Goal: Contribute content: Add original content to the website for others to see

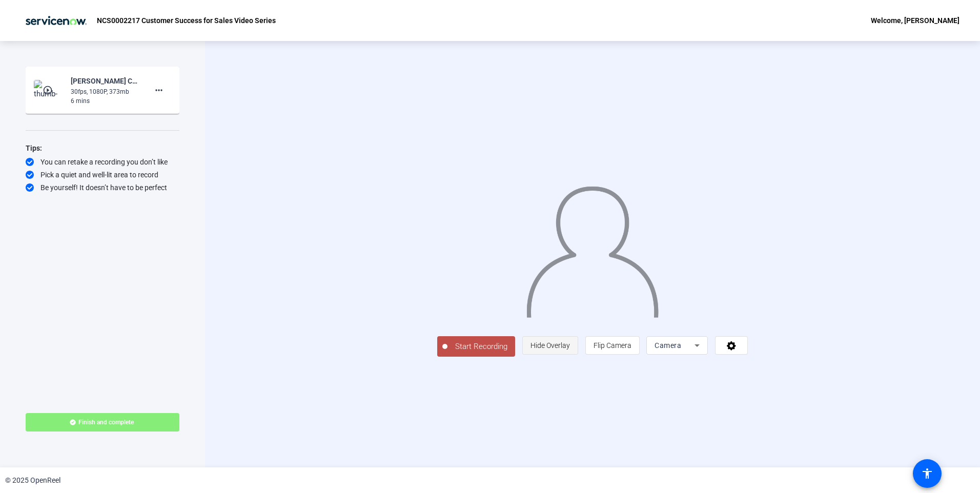
click at [570, 355] on span "Hide Overlay" at bounding box center [550, 345] width 39 height 19
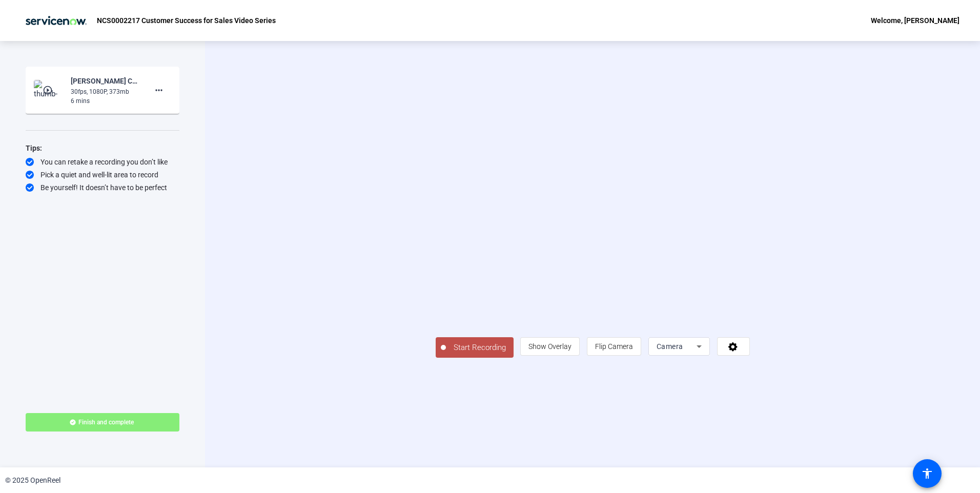
click at [446, 354] on span "Start Recording" at bounding box center [480, 348] width 68 height 12
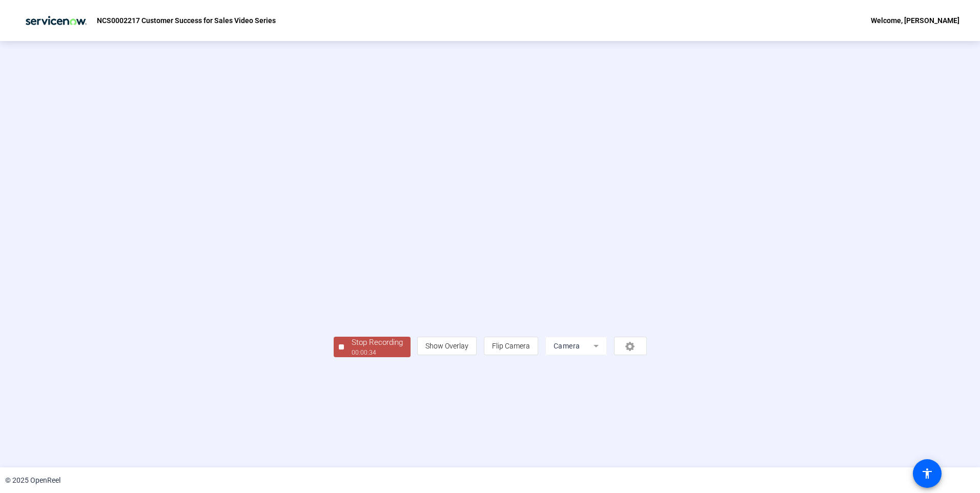
click at [352, 349] on div "Stop Recording" at bounding box center [377, 343] width 51 height 12
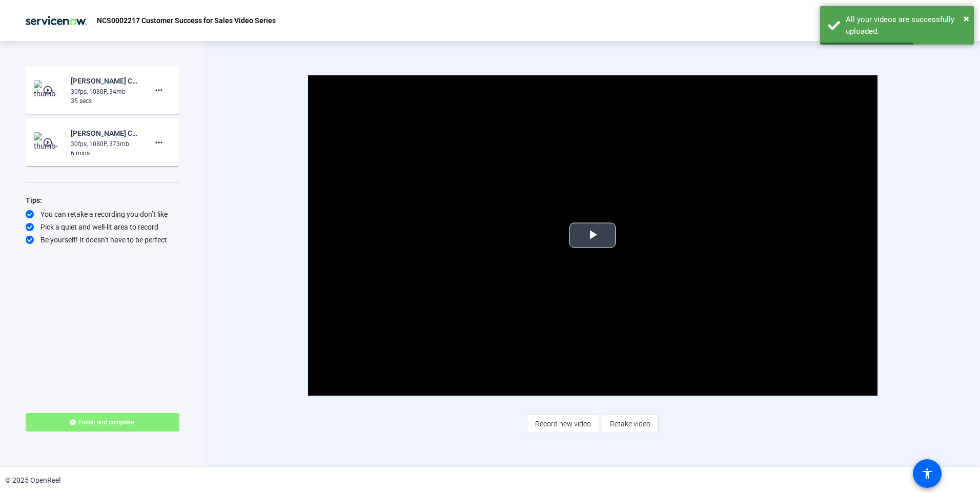
click at [593, 235] on span "Video Player" at bounding box center [593, 235] width 0 height 0
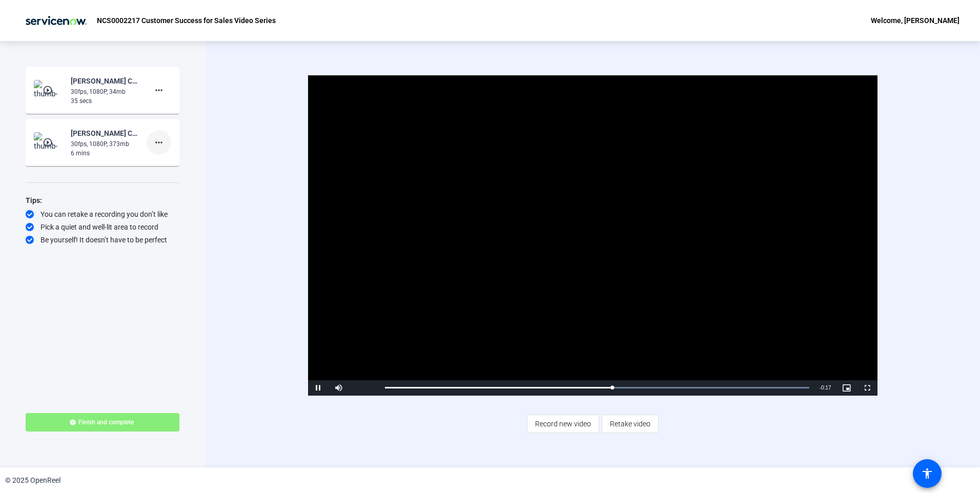
click at [162, 144] on mat-icon "more_horiz" at bounding box center [159, 142] width 12 height 12
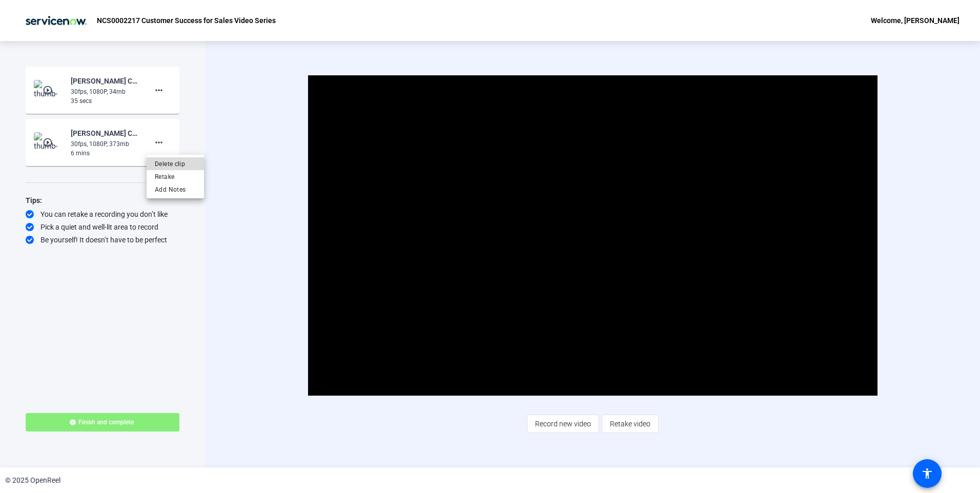
click at [179, 166] on span "Delete clip" at bounding box center [175, 164] width 41 height 12
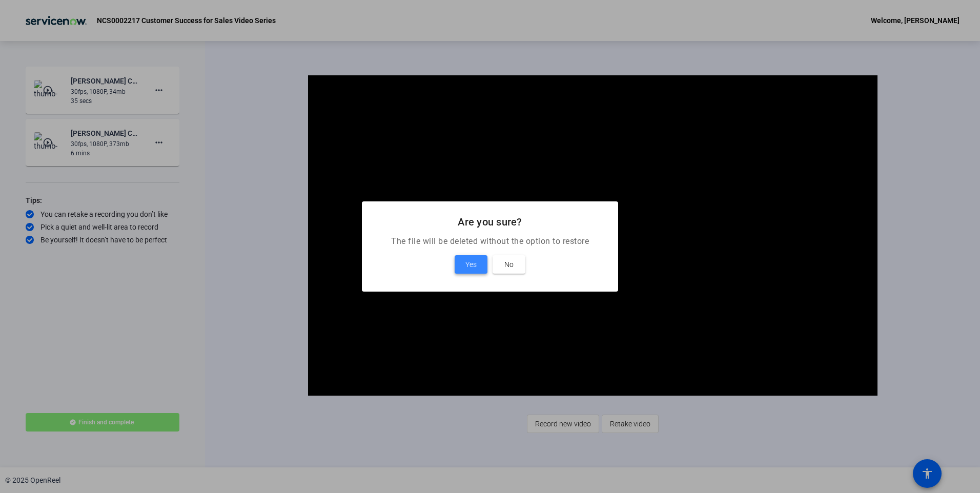
click at [459, 266] on span at bounding box center [471, 264] width 33 height 25
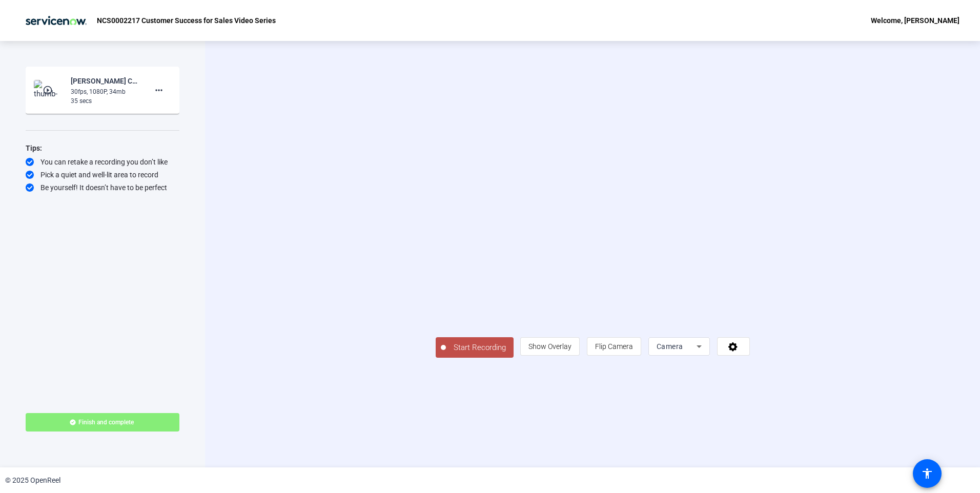
click at [446, 354] on span "Start Recording" at bounding box center [480, 348] width 68 height 12
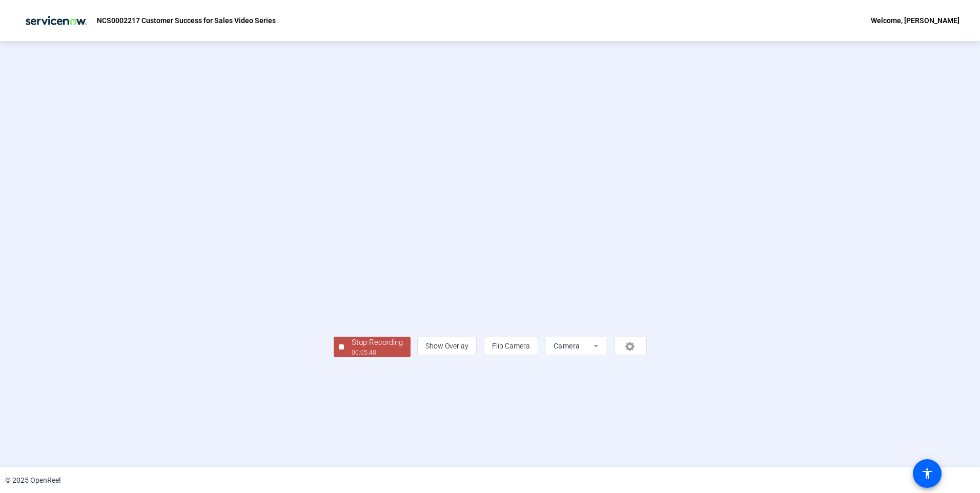
click at [344, 358] on span "Stop Recording 00:05:48" at bounding box center [377, 347] width 67 height 21
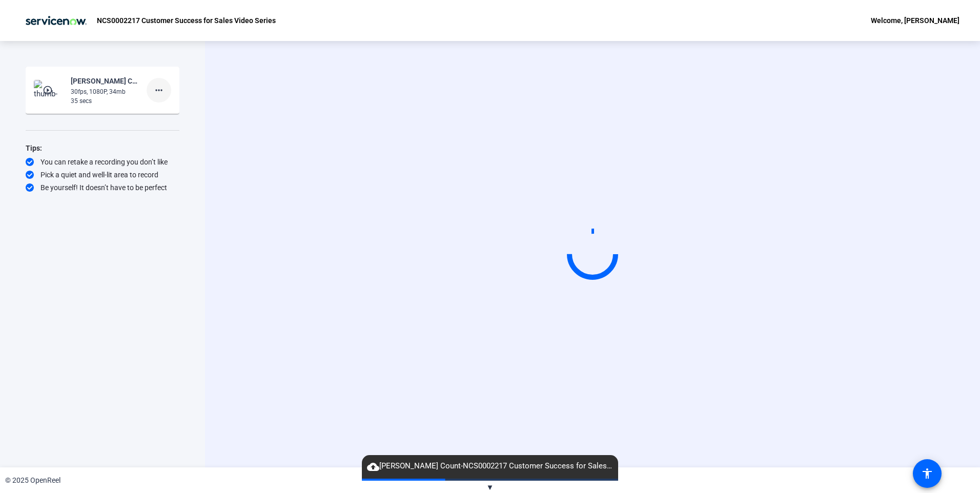
click at [159, 92] on mat-icon "more_horiz" at bounding box center [159, 90] width 12 height 12
click at [180, 113] on span "Delete clip" at bounding box center [175, 112] width 41 height 12
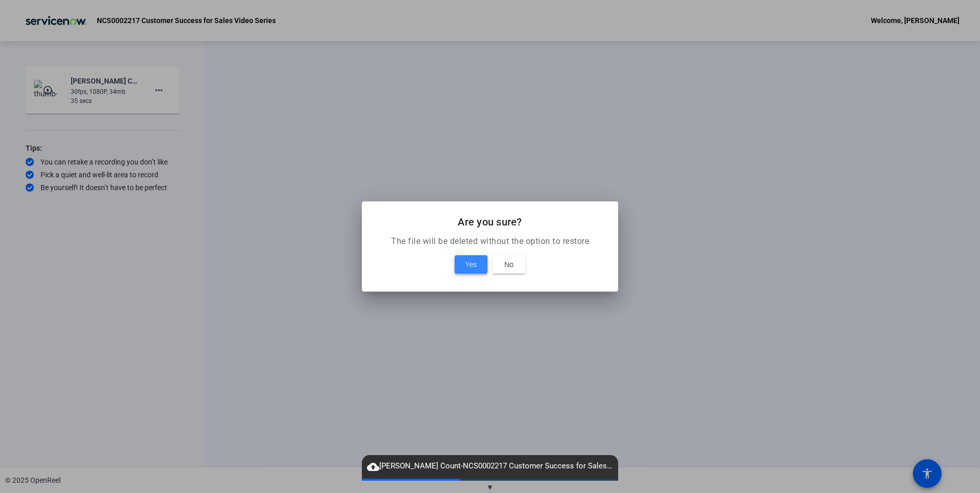
click at [463, 265] on span at bounding box center [471, 264] width 33 height 25
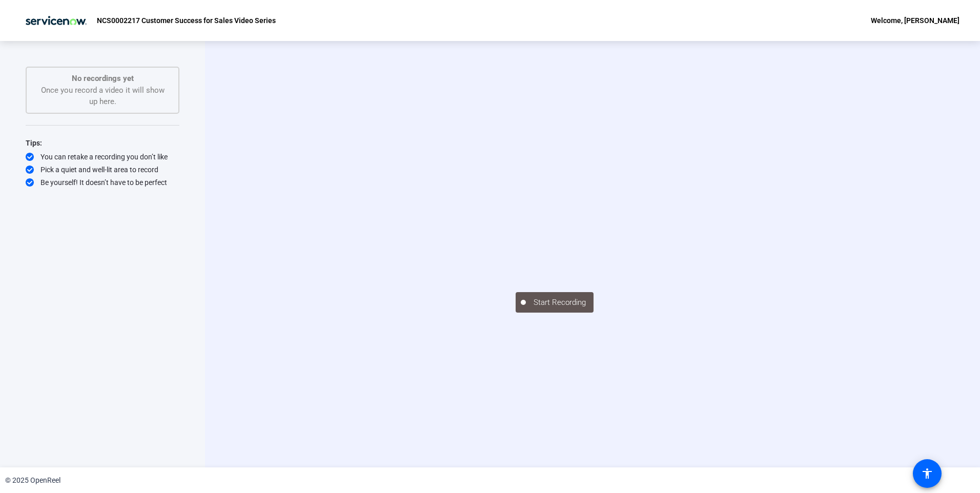
click at [522, 431] on div "Start Recording" at bounding box center [592, 254] width 775 height 427
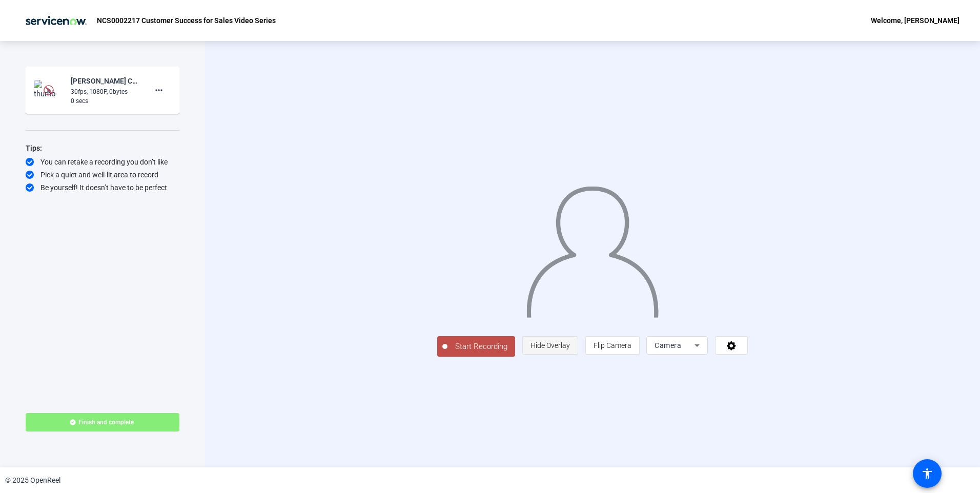
click at [570, 355] on span "Hide Overlay" at bounding box center [550, 345] width 39 height 19
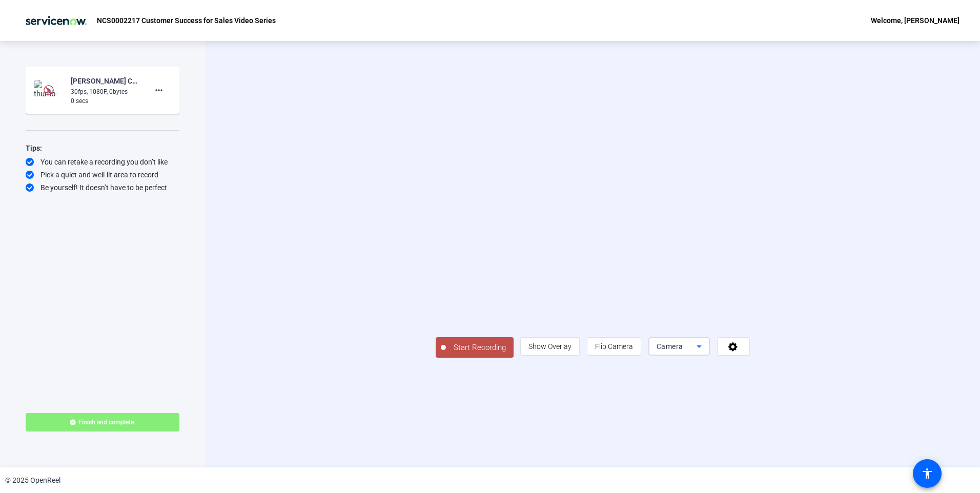
click at [705, 353] on icon at bounding box center [699, 346] width 12 height 12
click at [822, 392] on span "Screen And Camera" at bounding box center [806, 392] width 53 height 25
click at [97, 89] on div "30fps, 1080P, 0bytes" at bounding box center [105, 91] width 69 height 9
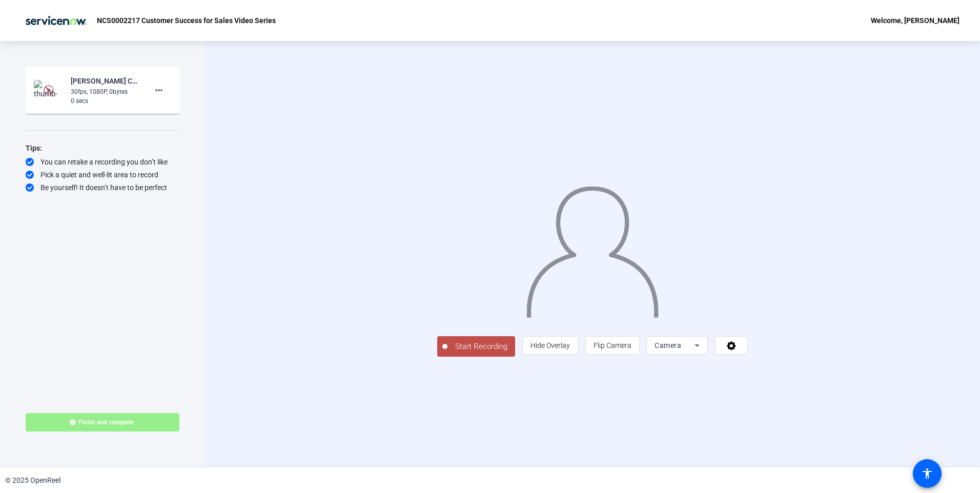
click at [110, 420] on span "Finish and complete" at bounding box center [105, 422] width 55 height 8
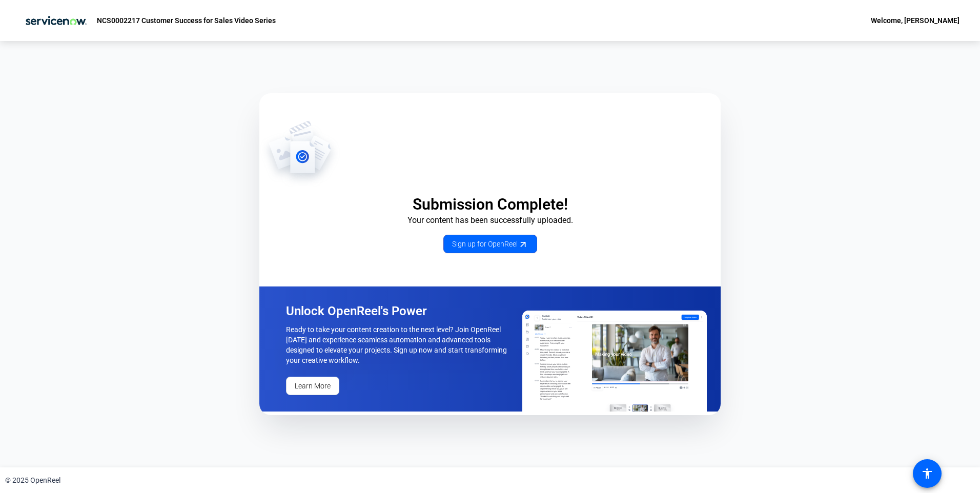
click at [390, 345] on p "Ready to take your content creation to the next level? Join OpenReel [DATE] and…" at bounding box center [398, 345] width 225 height 41
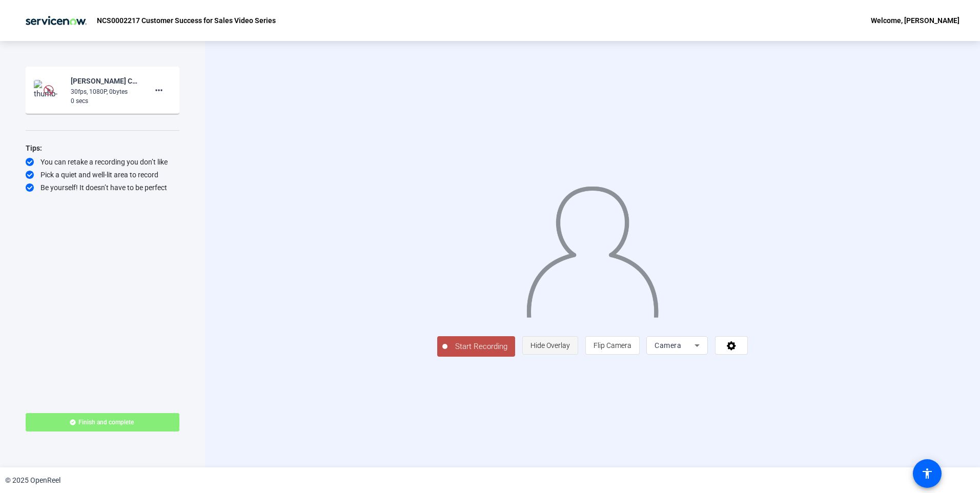
click at [570, 350] on span "Hide Overlay" at bounding box center [550, 345] width 39 height 8
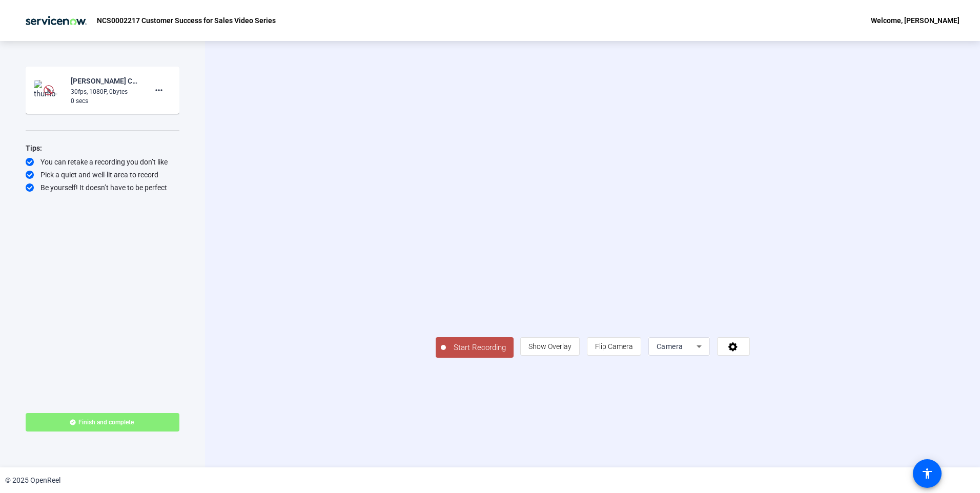
click at [113, 91] on div "30fps, 1080P, 0bytes" at bounding box center [105, 91] width 69 height 9
click at [52, 90] on mat-icon "play_circle_outline" at bounding box center [49, 90] width 12 height 10
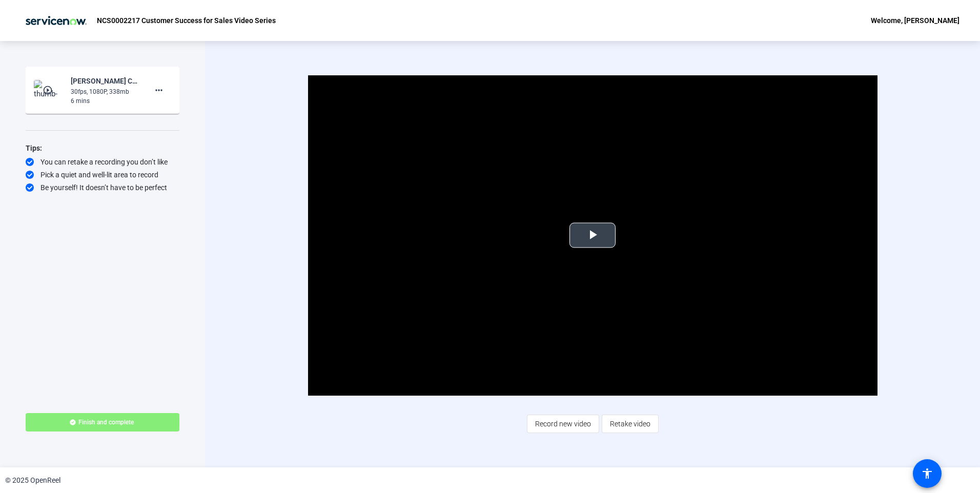
click at [593, 235] on span "Video Player" at bounding box center [593, 235] width 0 height 0
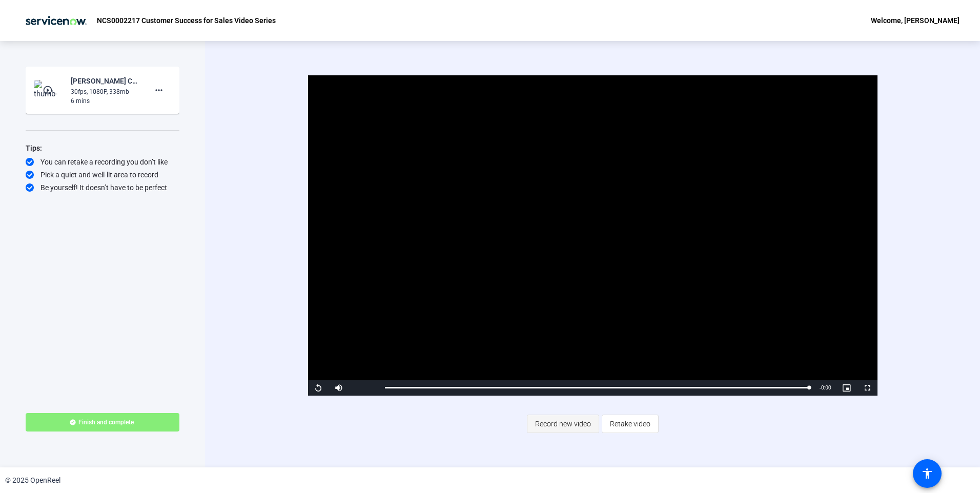
click at [560, 425] on span "Record new video" at bounding box center [563, 423] width 56 height 19
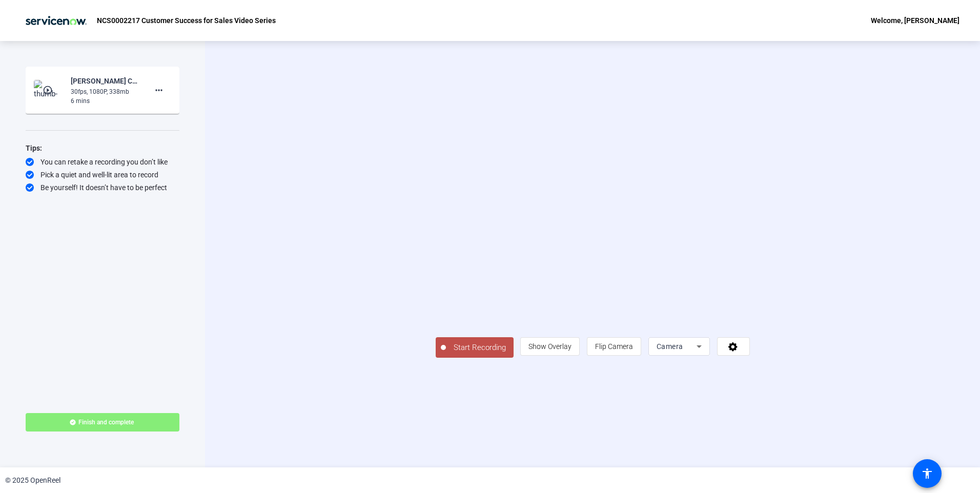
click at [446, 354] on span "Start Recording" at bounding box center [480, 348] width 68 height 12
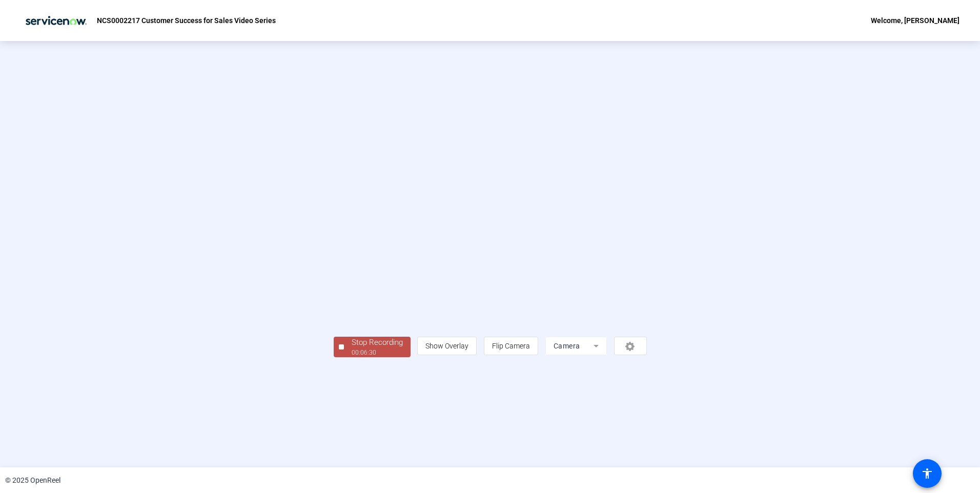
click at [352, 349] on div "Stop Recording" at bounding box center [377, 343] width 51 height 12
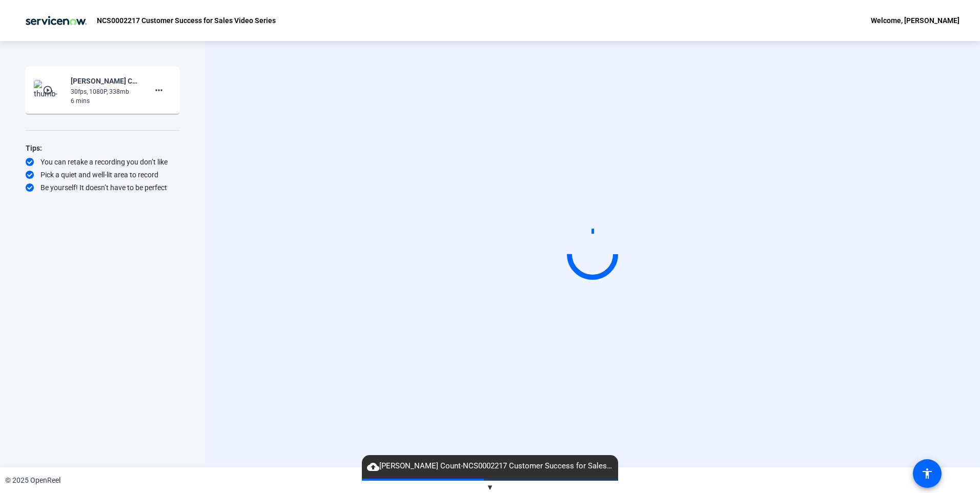
click at [490, 488] on span "▼" at bounding box center [491, 487] width 8 height 9
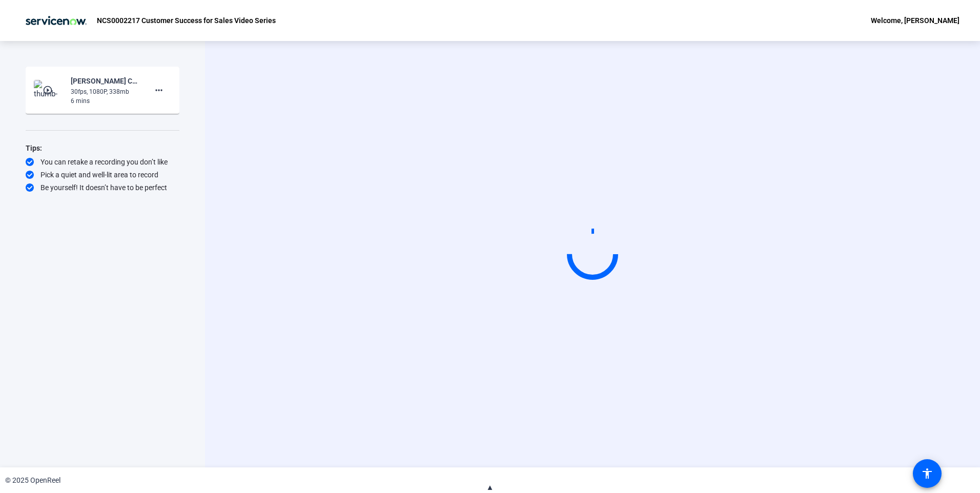
click at [490, 488] on span "▲" at bounding box center [491, 487] width 8 height 9
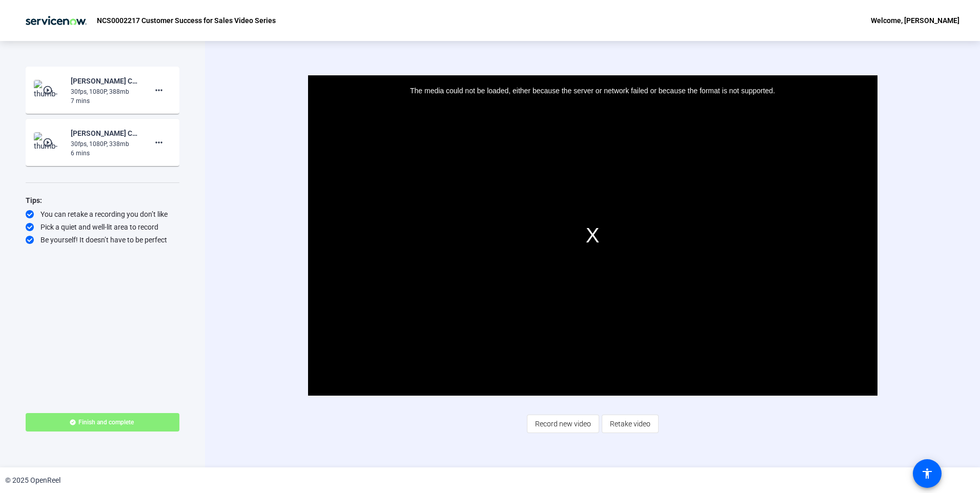
click at [643, 230] on div "The media could not be loaded, either because the server or network failed or b…" at bounding box center [593, 235] width 570 height 320
click at [633, 233] on div "The media could not be loaded, either because the server or network failed or b…" at bounding box center [593, 235] width 570 height 320
click at [115, 94] on div "30fps, 1080P, 388mb" at bounding box center [105, 91] width 69 height 9
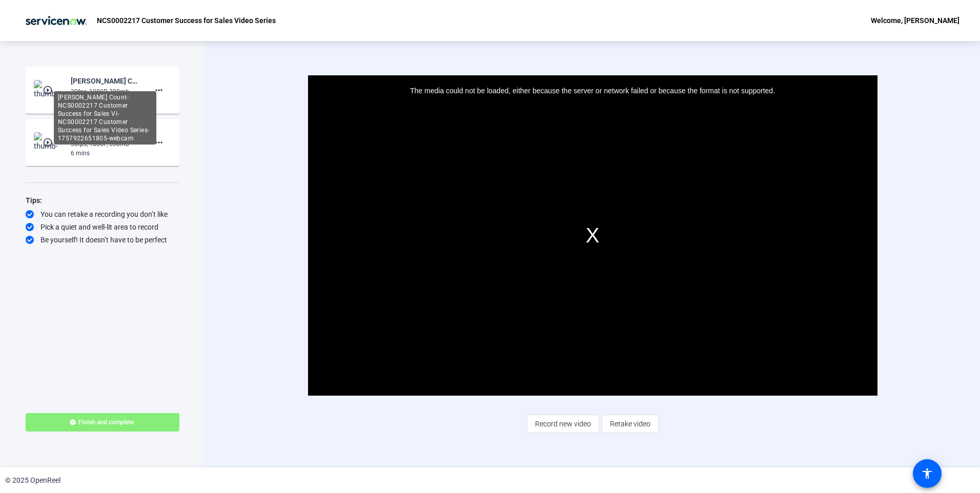
click at [107, 80] on div "Katherine Le Count-NCS0002217 Customer Success for Sales Vi-NCS0002217 Customer…" at bounding box center [105, 81] width 69 height 12
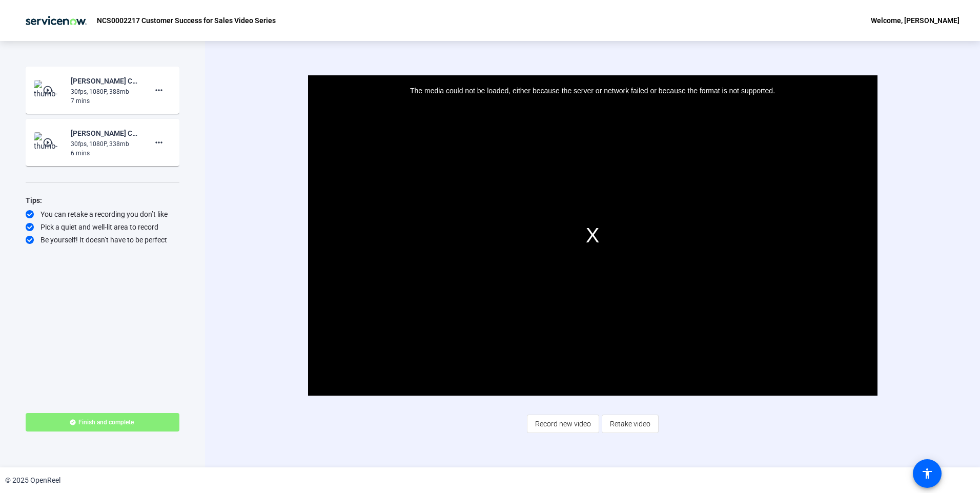
drag, startPoint x: 62, startPoint y: 96, endPoint x: 67, endPoint y: 96, distance: 5.6
click at [63, 96] on img at bounding box center [49, 90] width 30 height 21
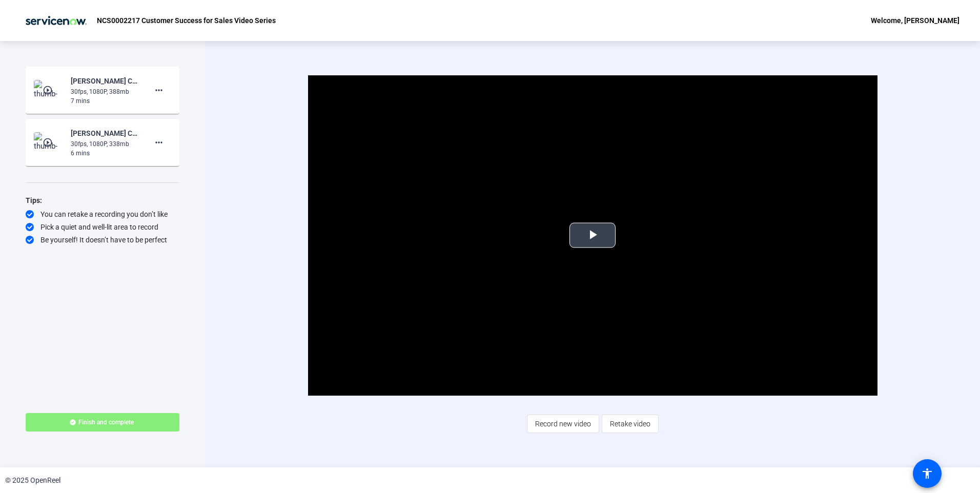
drag, startPoint x: 600, startPoint y: 236, endPoint x: 588, endPoint y: 239, distance: 12.6
click at [593, 235] on span "Video Player" at bounding box center [593, 235] width 0 height 0
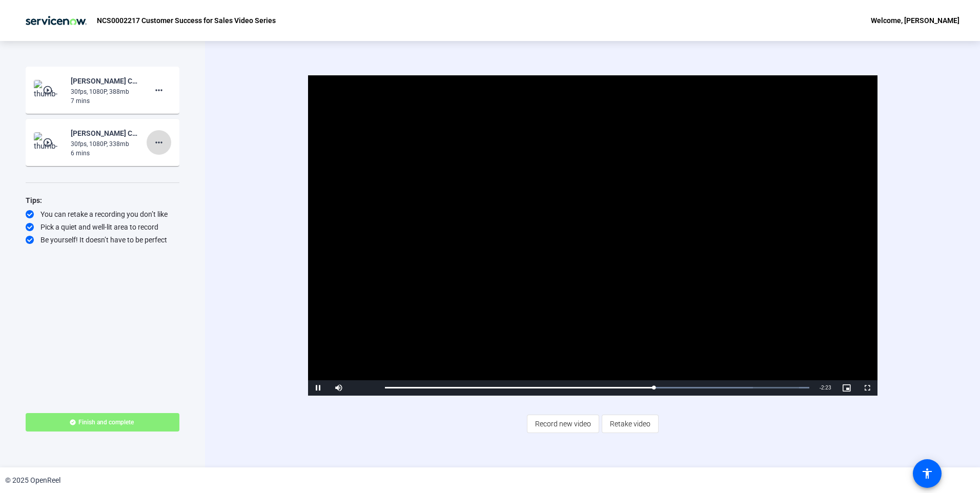
click at [163, 146] on mat-icon "more_horiz" at bounding box center [159, 142] width 12 height 12
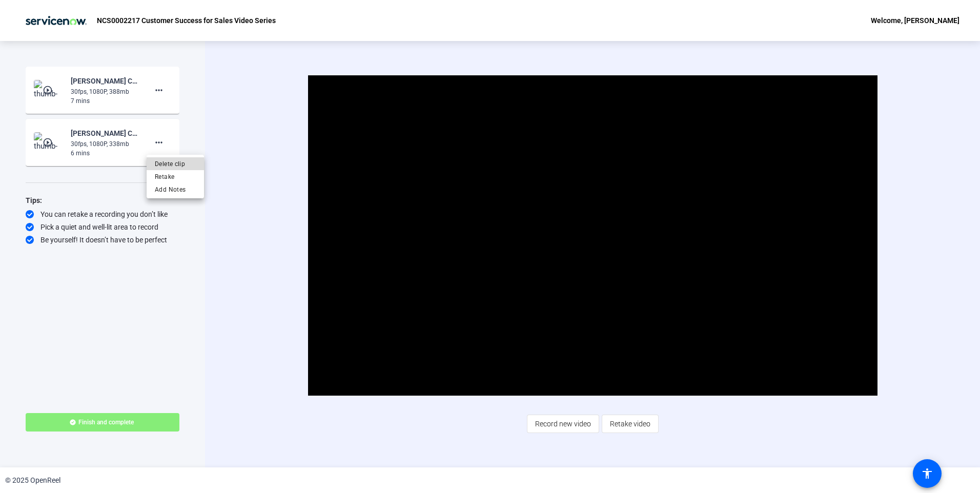
click at [175, 163] on span "Delete clip" at bounding box center [175, 164] width 41 height 12
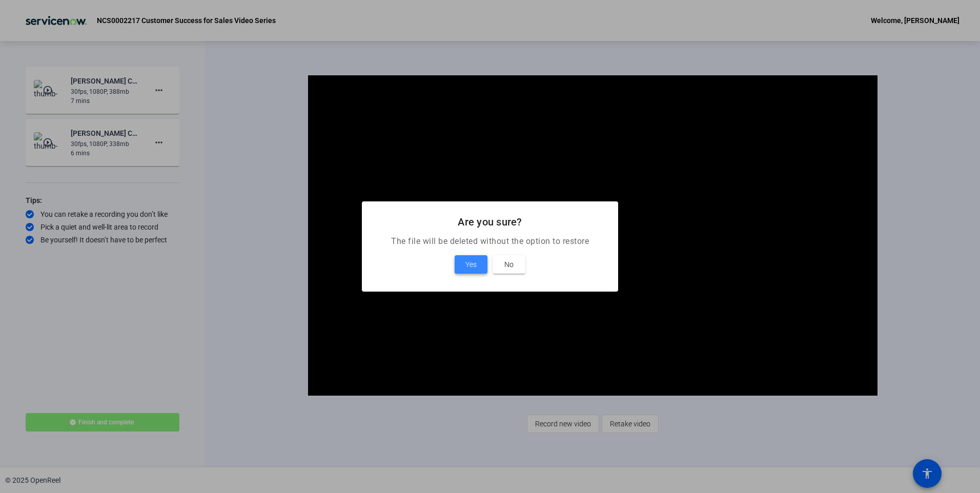
click at [473, 267] on span "Yes" at bounding box center [471, 264] width 11 height 12
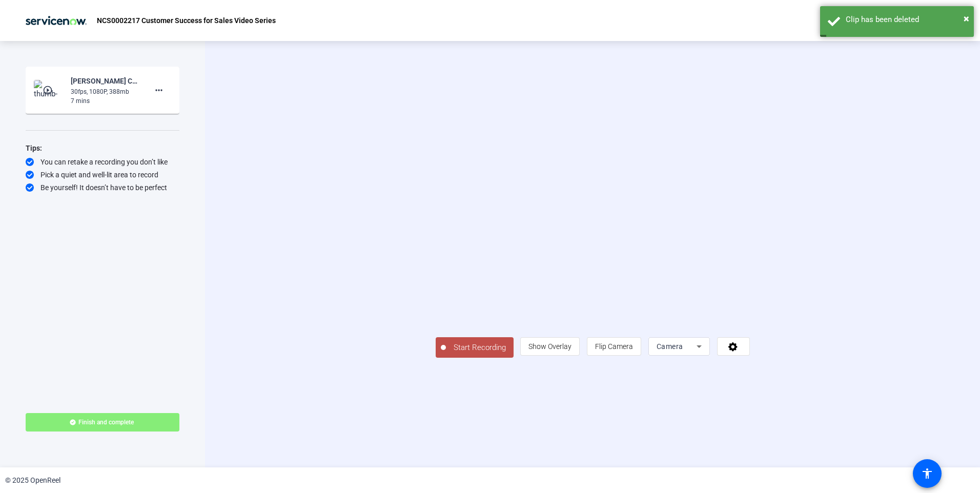
click at [104, 90] on div "30fps, 1080P, 388mb" at bounding box center [105, 91] width 69 height 9
click at [60, 90] on img at bounding box center [49, 90] width 30 height 21
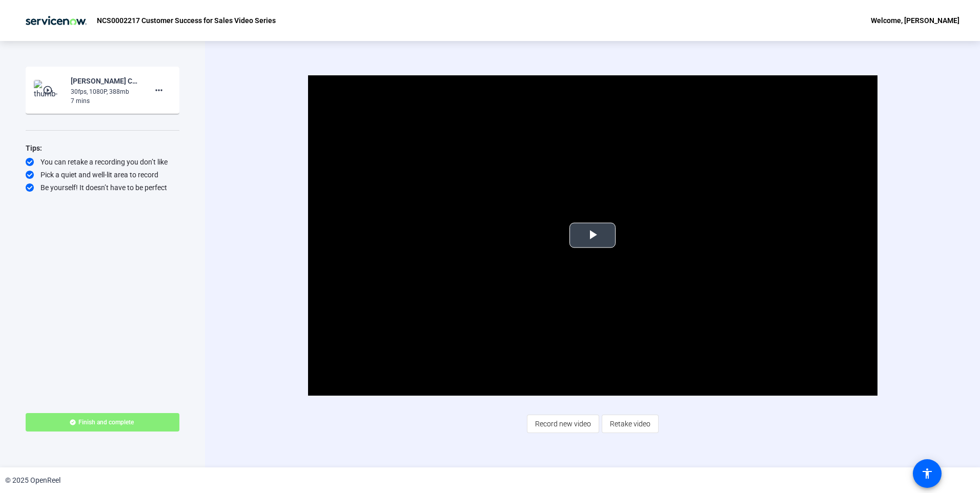
click at [593, 235] on span "Video Player" at bounding box center [593, 235] width 0 height 0
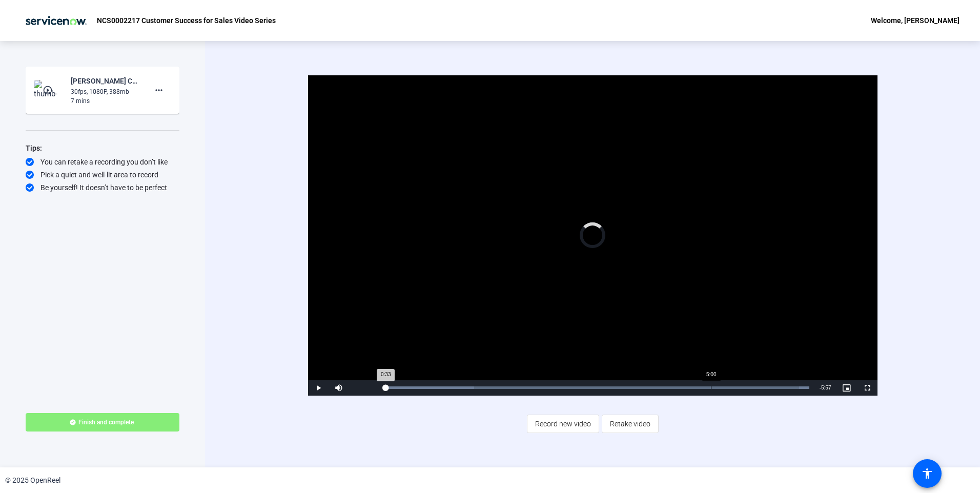
drag, startPoint x: 386, startPoint y: 385, endPoint x: 714, endPoint y: 388, distance: 328.6
click at [714, 388] on div "Loaded : 100.00% 5:00 0:33" at bounding box center [597, 388] width 424 height 3
drag, startPoint x: 719, startPoint y: 388, endPoint x: 729, endPoint y: 387, distance: 10.3
click at [729, 387] on div "Loaded : 100.00% 5:16 5:16" at bounding box center [597, 388] width 424 height 3
click at [131, 425] on span "Finish and complete" at bounding box center [105, 422] width 55 height 8
